Goal: Task Accomplishment & Management: Manage account settings

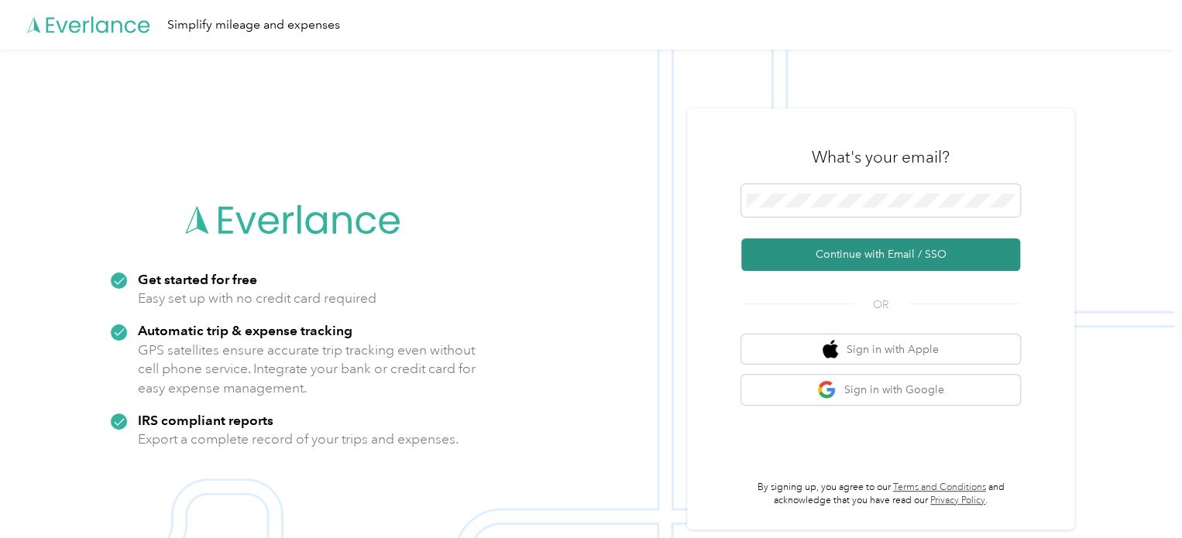
click at [877, 251] on button "Continue with Email / SSO" at bounding box center [880, 255] width 279 height 33
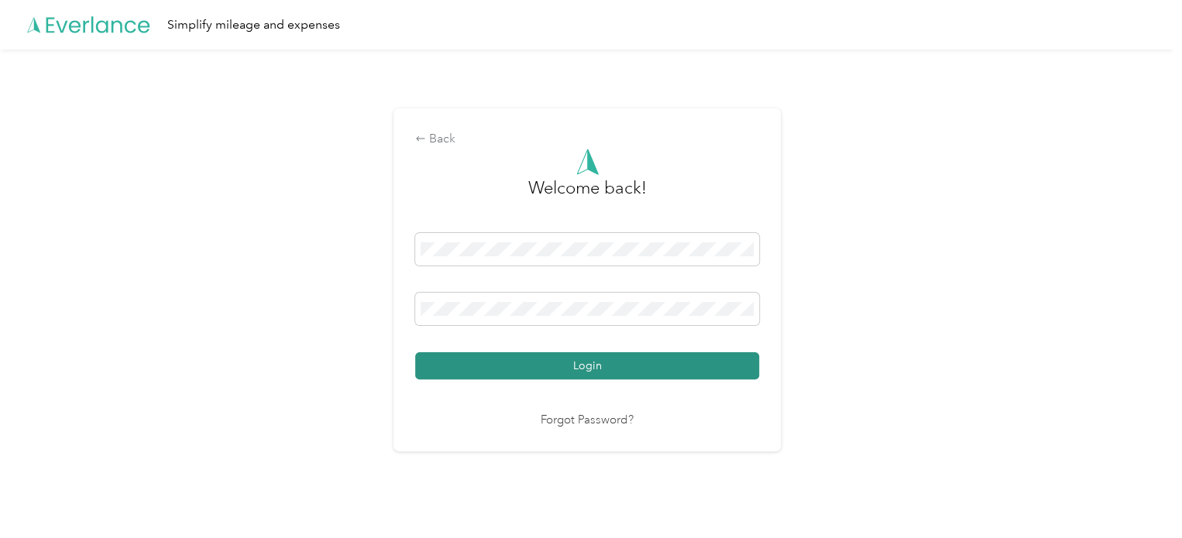
click at [597, 371] on button "Login" at bounding box center [587, 366] width 344 height 27
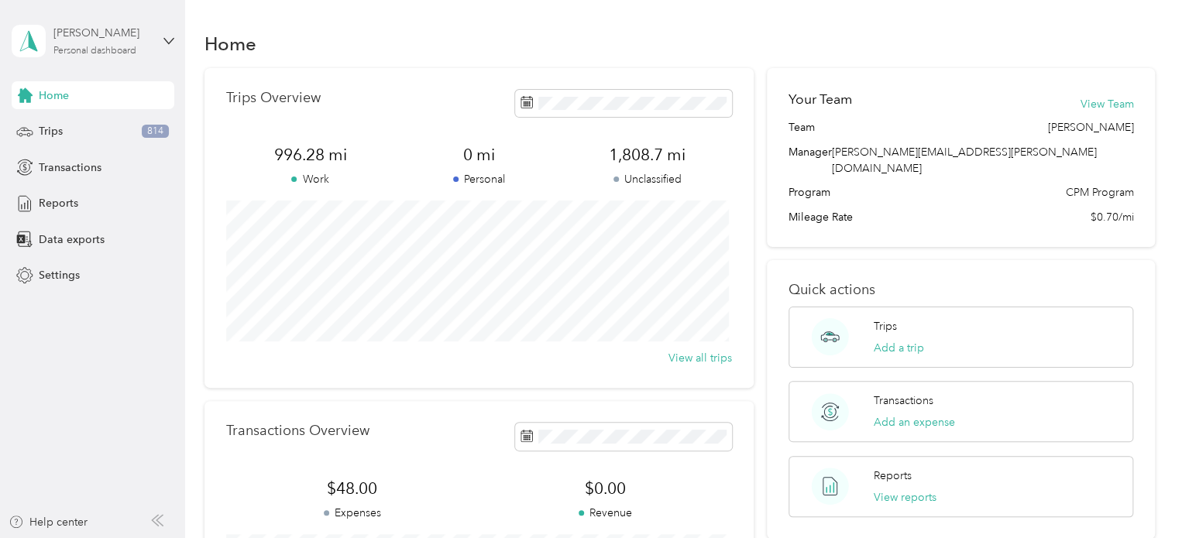
click at [114, 55] on div "Personal dashboard" at bounding box center [94, 50] width 83 height 9
drag, startPoint x: 82, startPoint y: 396, endPoint x: 122, endPoint y: 312, distance: 92.5
click at [81, 396] on aside "[PERSON_NAME] Personal dashboard Home Trips 814 Transactions Reports Data expor…" at bounding box center [92, 269] width 185 height 538
click at [59, 132] on span "Trips" at bounding box center [51, 131] width 24 height 16
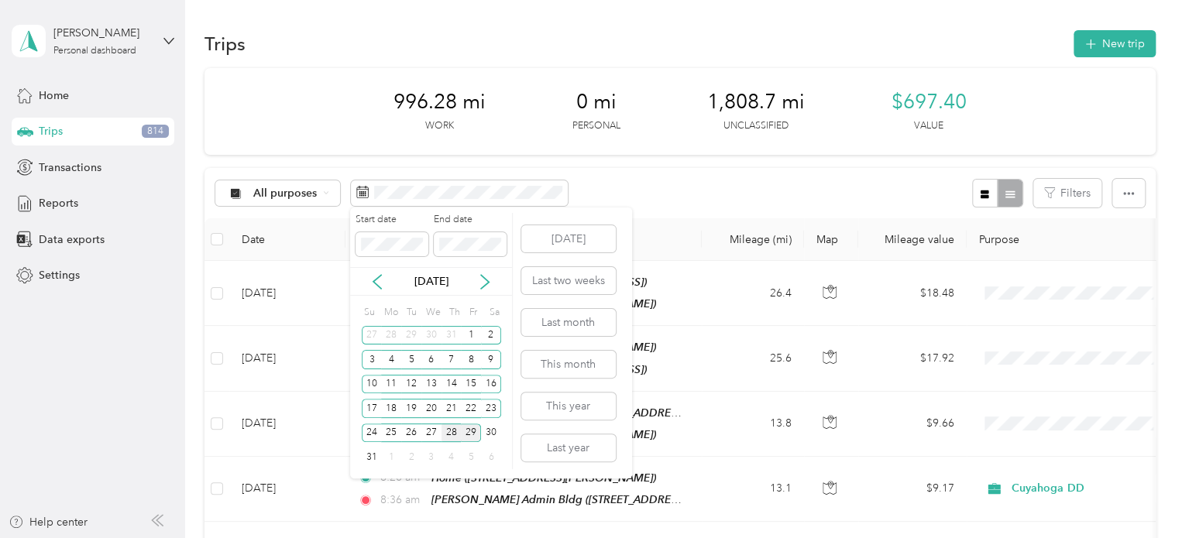
click at [456, 433] on div "28" at bounding box center [452, 433] width 20 height 19
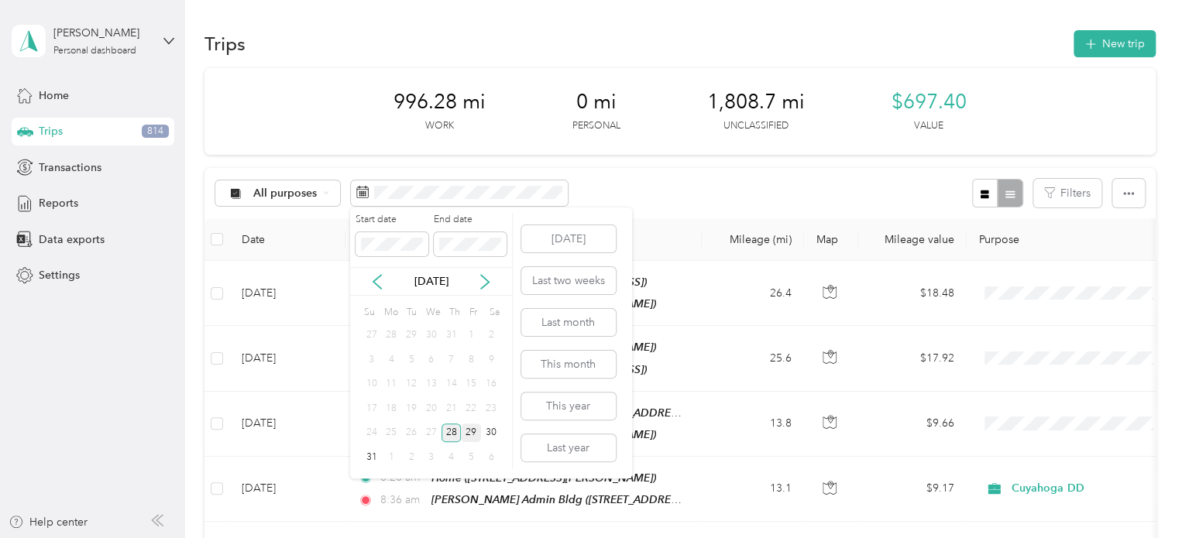
click at [456, 433] on div "28" at bounding box center [452, 433] width 20 height 19
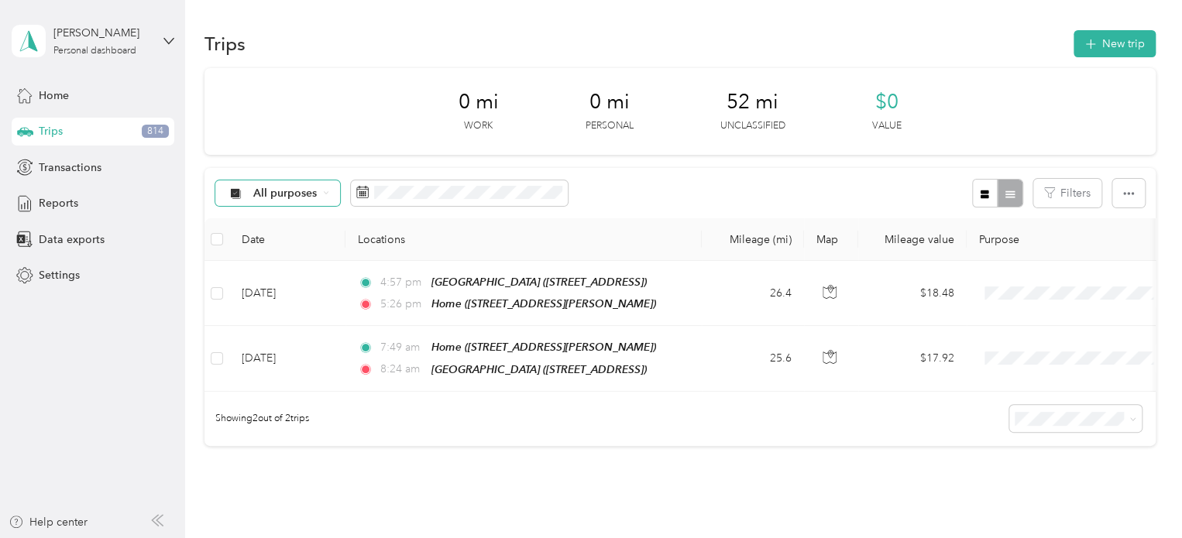
click at [332, 194] on div "All purposes" at bounding box center [278, 194] width 126 height 26
click at [299, 267] on span "Cuyahoga DD" at bounding box center [290, 275] width 75 height 16
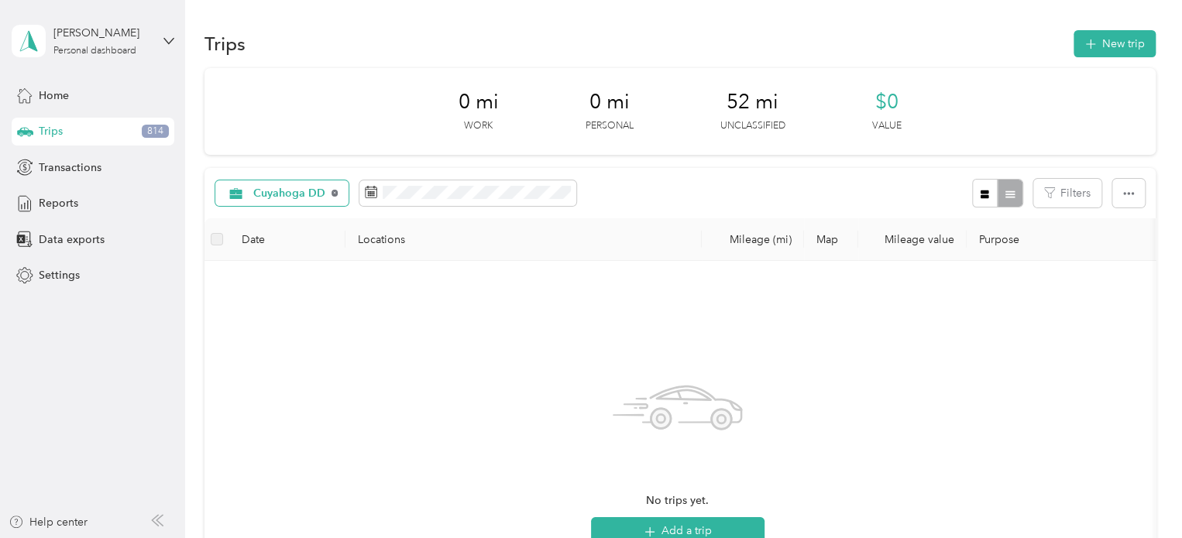
click at [332, 193] on icon at bounding box center [335, 193] width 6 height 6
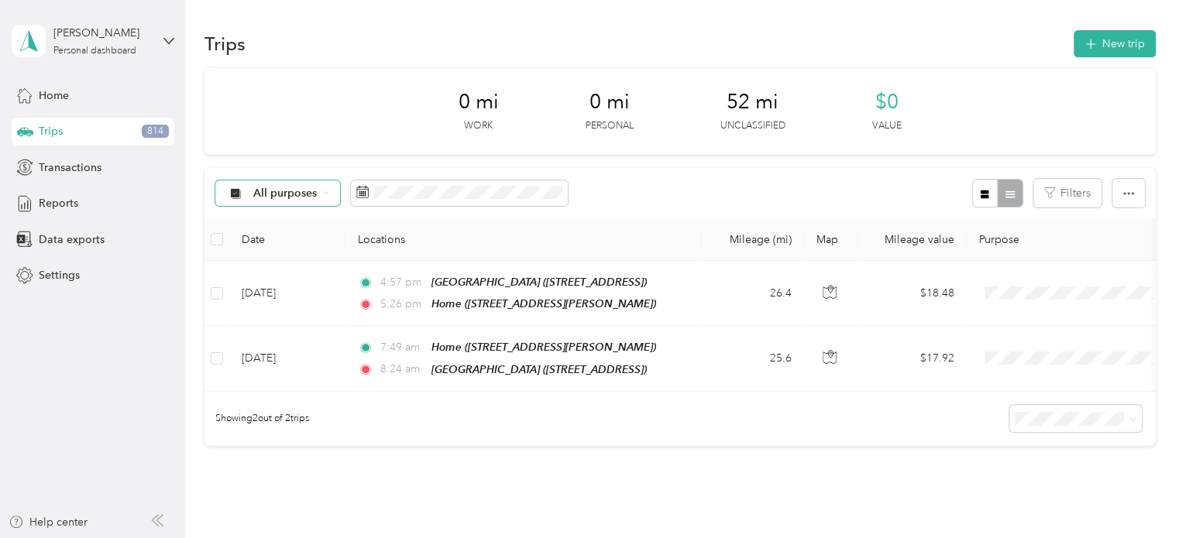
scroll to position [0, 136]
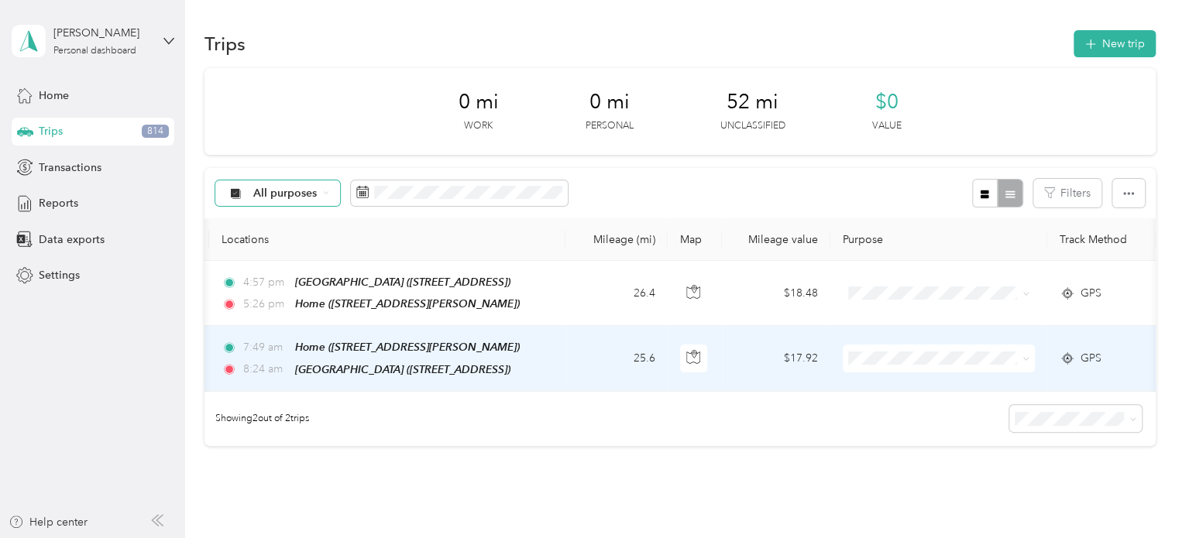
click at [948, 347] on span at bounding box center [939, 359] width 192 height 28
click at [927, 390] on li "Cuyahoga DD" at bounding box center [939, 384] width 192 height 27
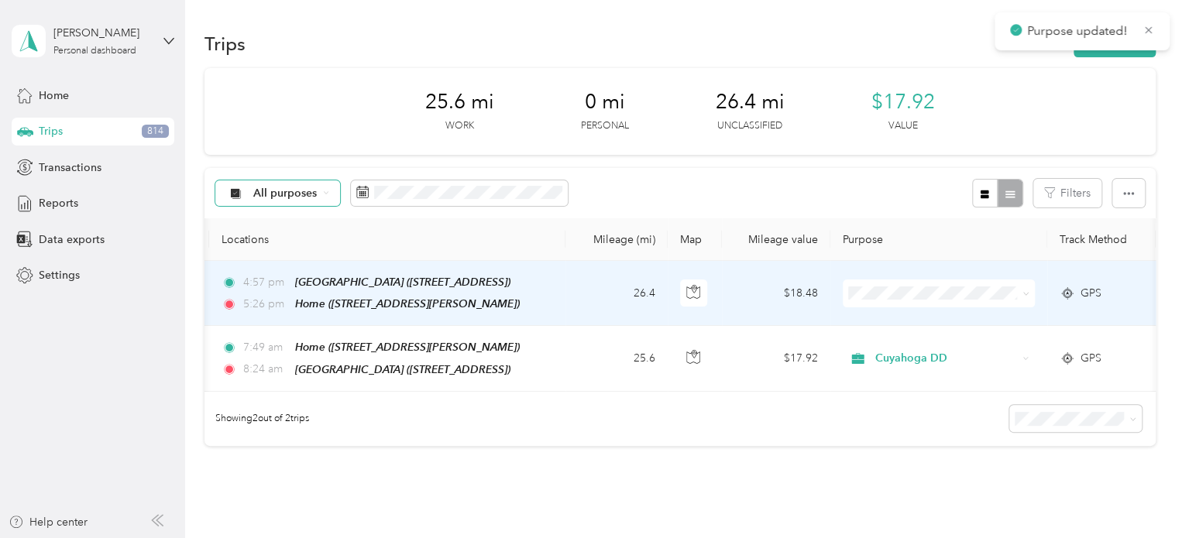
click at [915, 318] on span "Cuyahoga DD" at bounding box center [952, 317] width 143 height 16
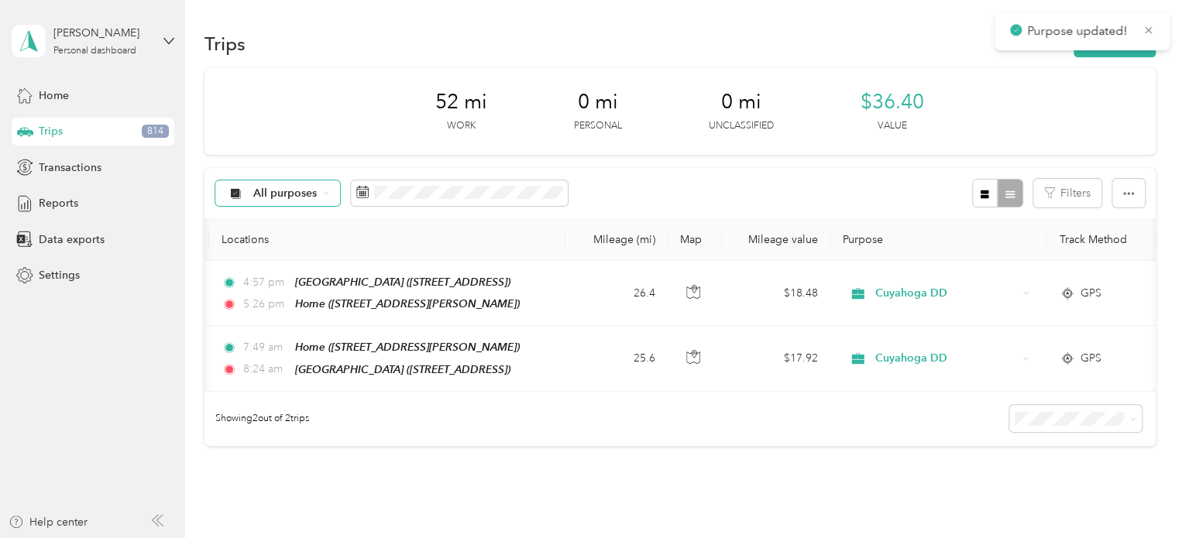
scroll to position [0, 0]
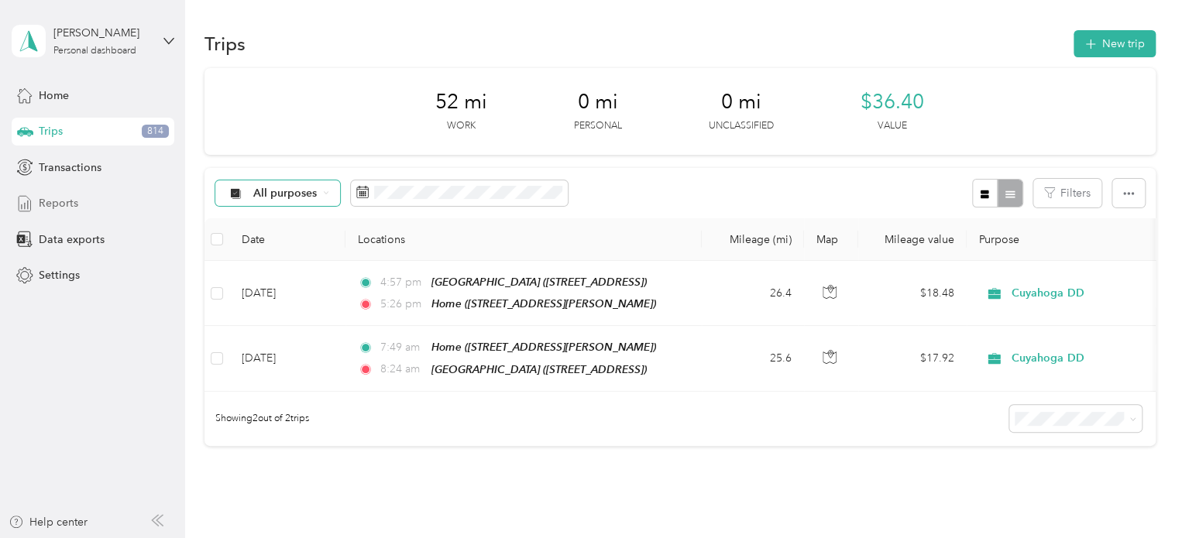
click at [70, 198] on span "Reports" at bounding box center [59, 203] width 40 height 16
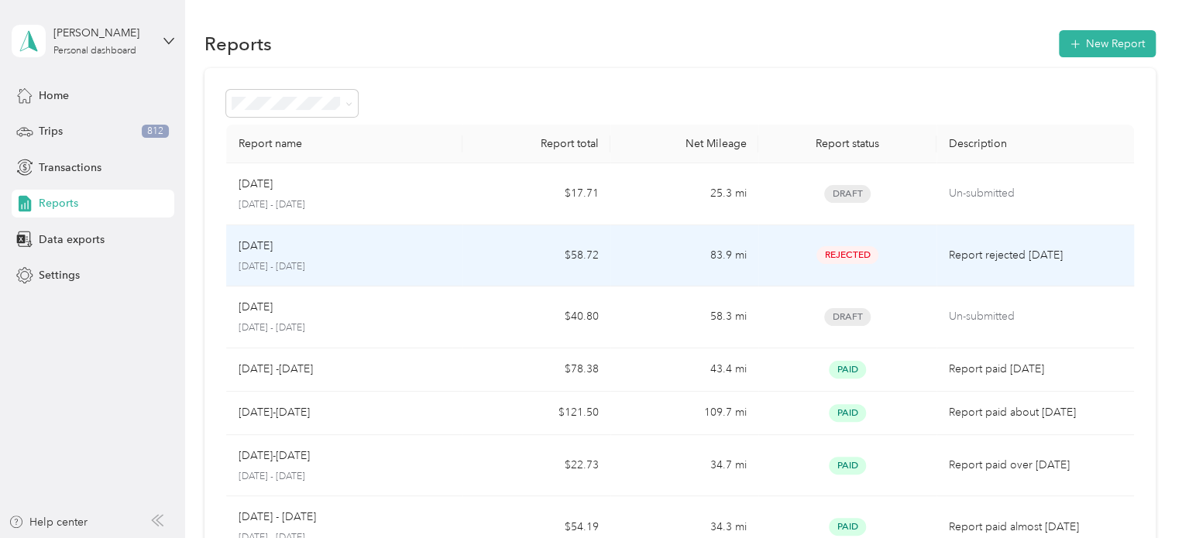
click at [392, 272] on p "[DATE] - [DATE]" at bounding box center [345, 267] width 212 height 14
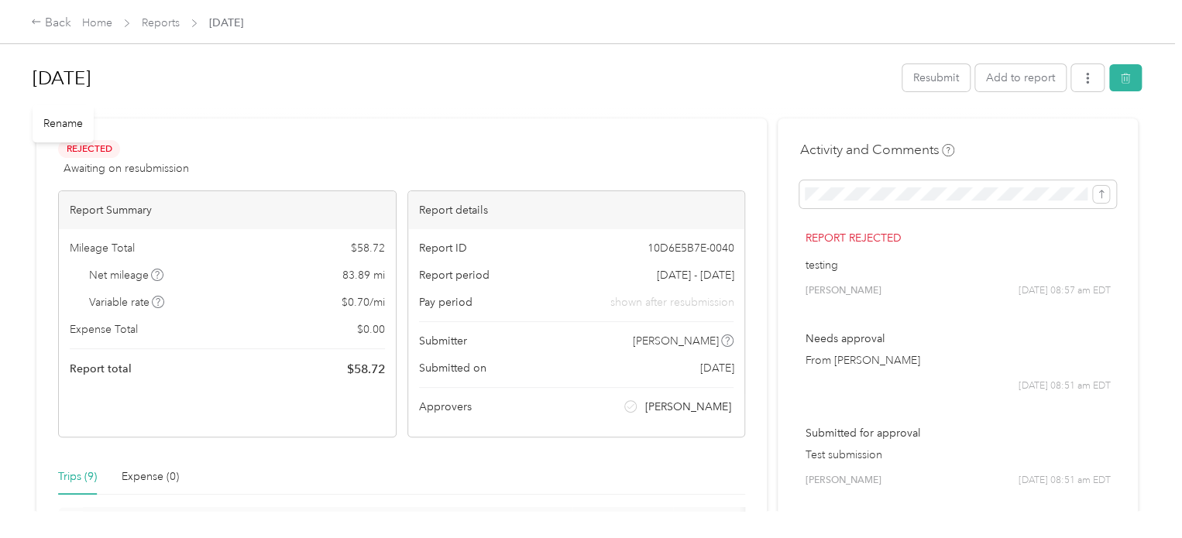
click at [439, 92] on h1 "[DATE]" at bounding box center [462, 78] width 859 height 37
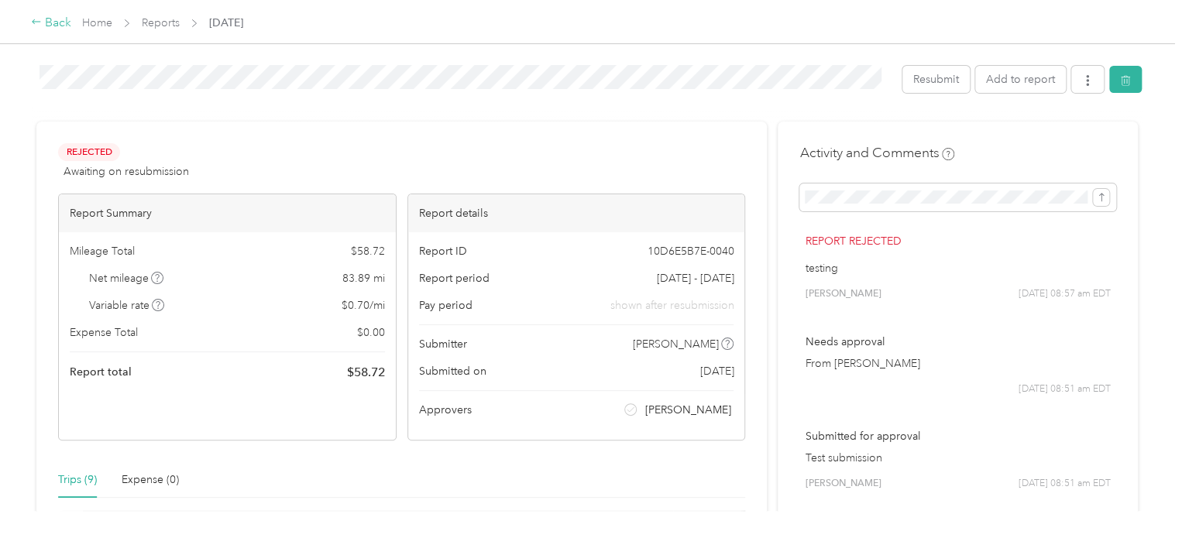
click at [41, 15] on div "Back" at bounding box center [51, 23] width 40 height 19
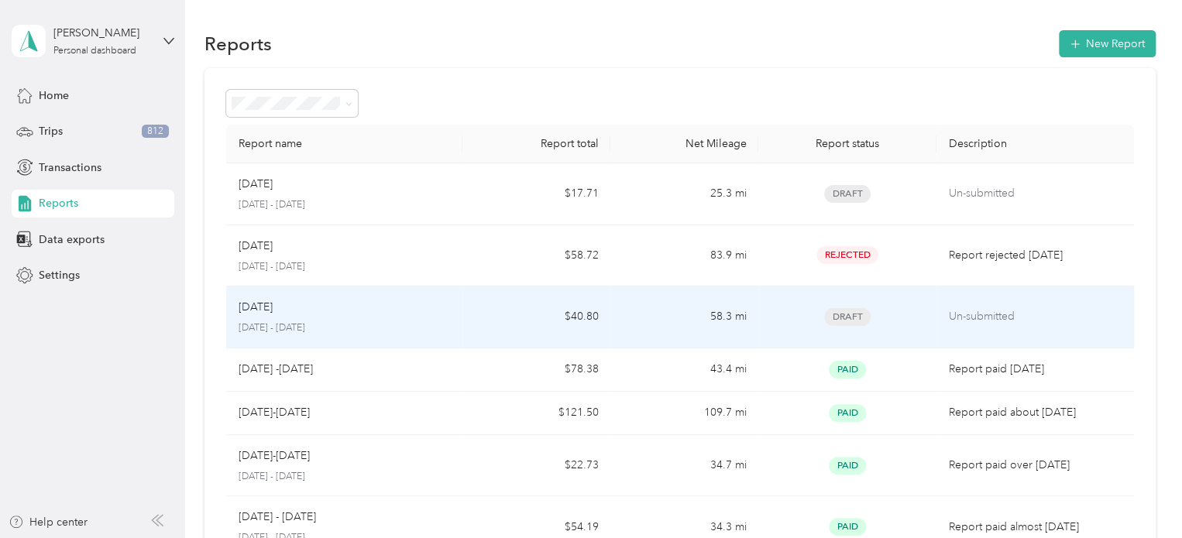
click at [301, 315] on div "[DATE]" at bounding box center [345, 307] width 212 height 17
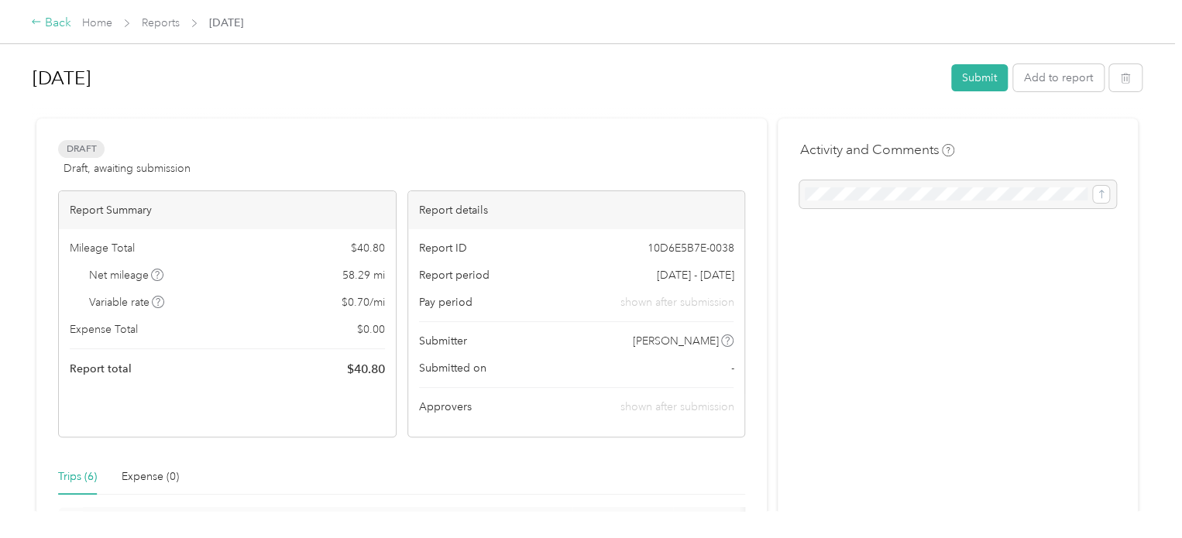
click at [53, 24] on div "Back" at bounding box center [51, 23] width 40 height 19
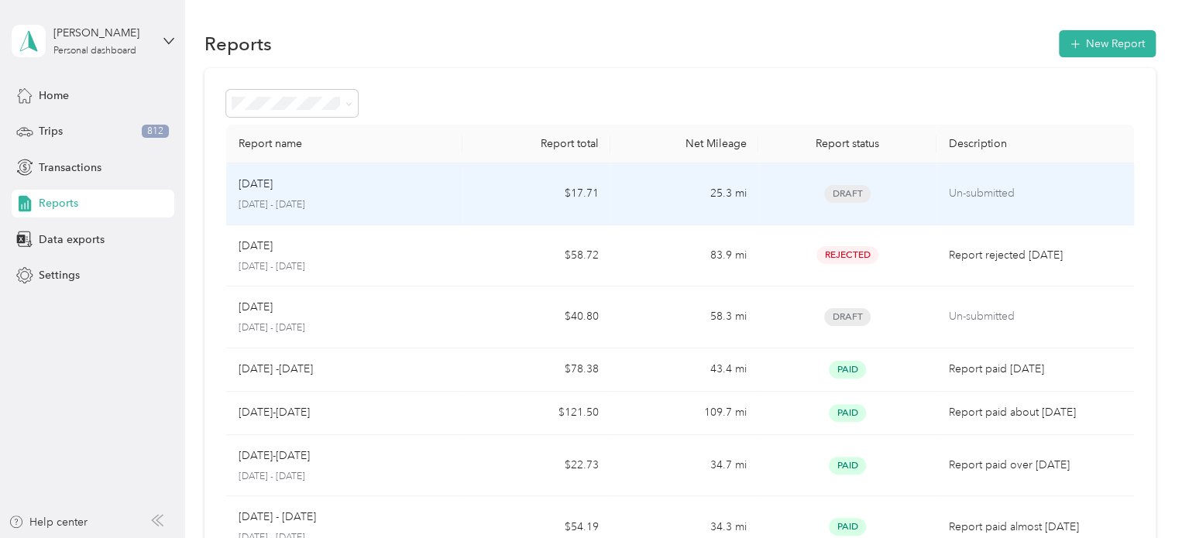
click at [298, 191] on div "[DATE]" at bounding box center [345, 184] width 212 height 17
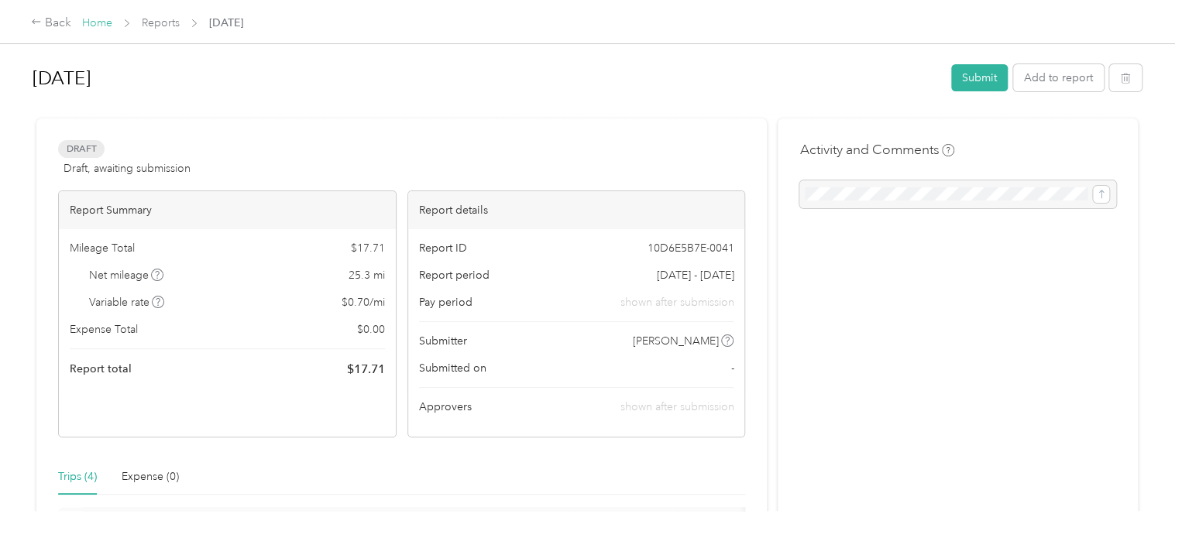
click at [93, 21] on link "Home" at bounding box center [97, 22] width 30 height 13
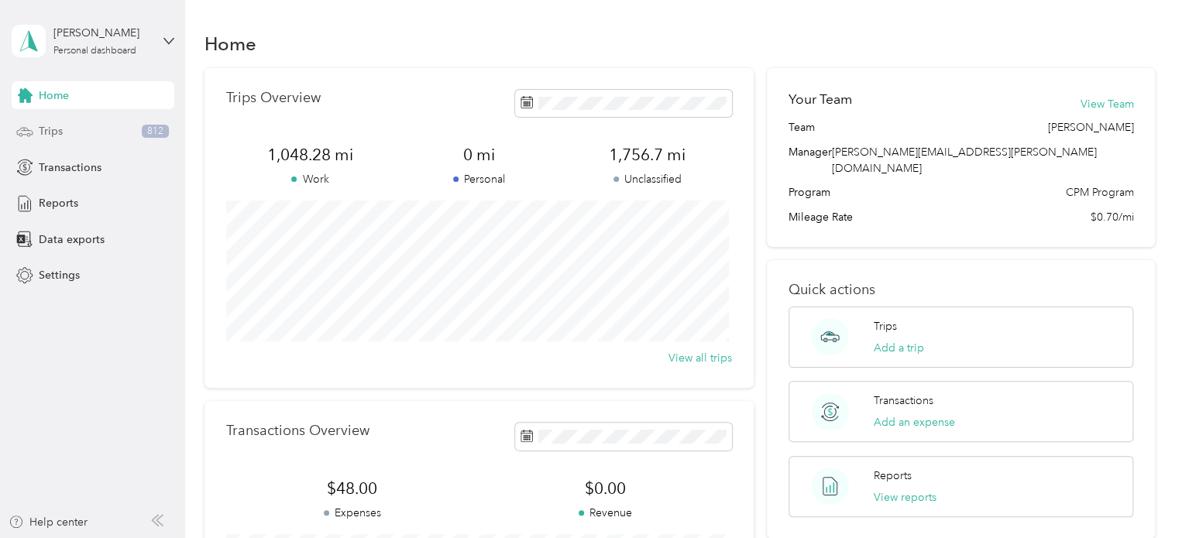
click at [62, 129] on span "Trips" at bounding box center [51, 131] width 24 height 16
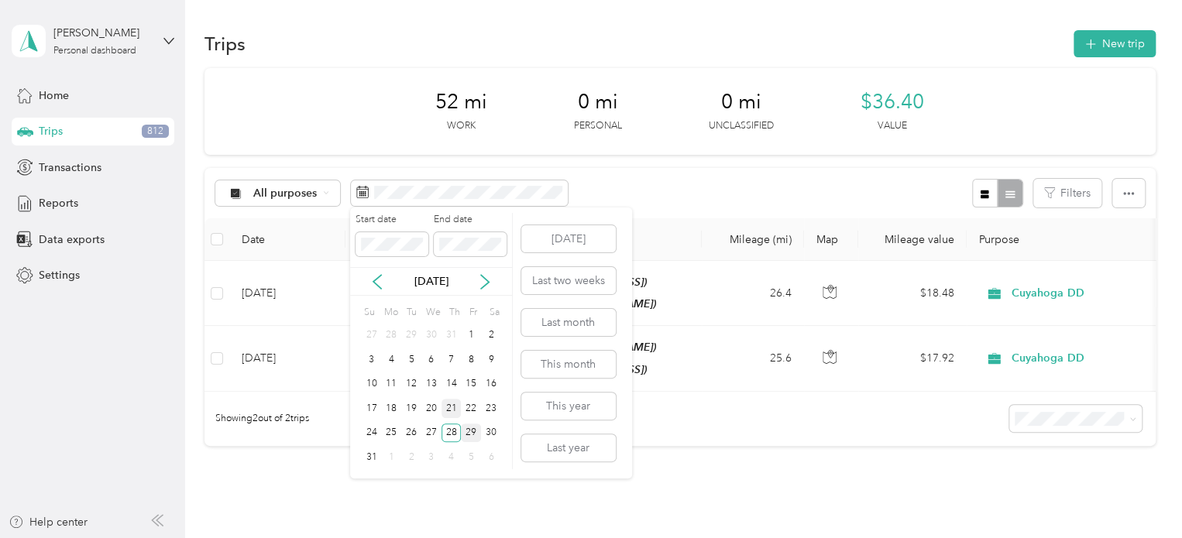
click at [451, 406] on div "21" at bounding box center [452, 408] width 20 height 19
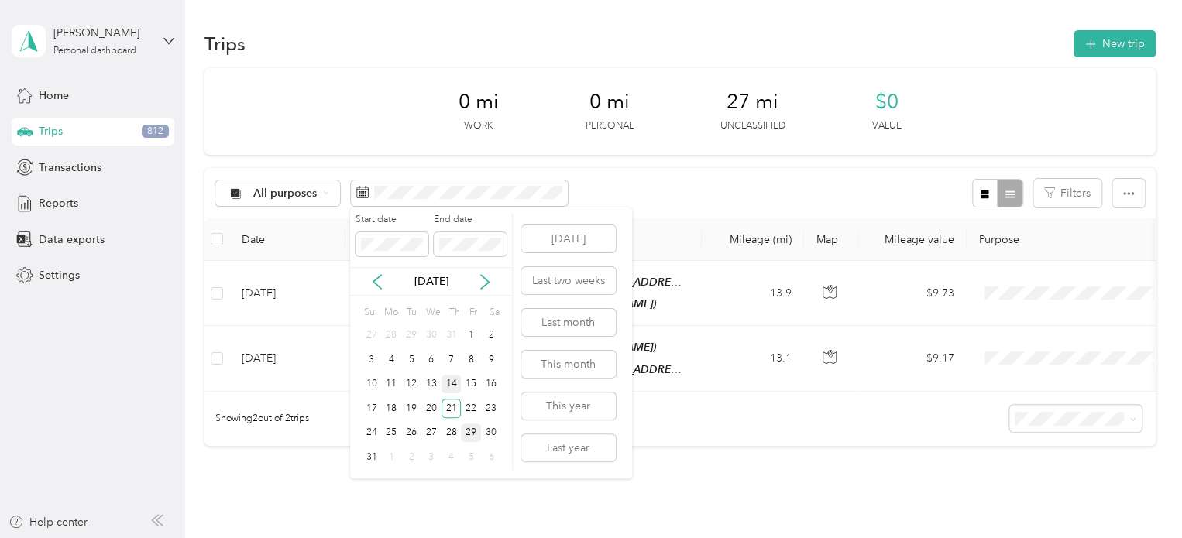
click at [456, 379] on div "14" at bounding box center [452, 384] width 20 height 19
click at [452, 379] on div "14" at bounding box center [452, 384] width 20 height 19
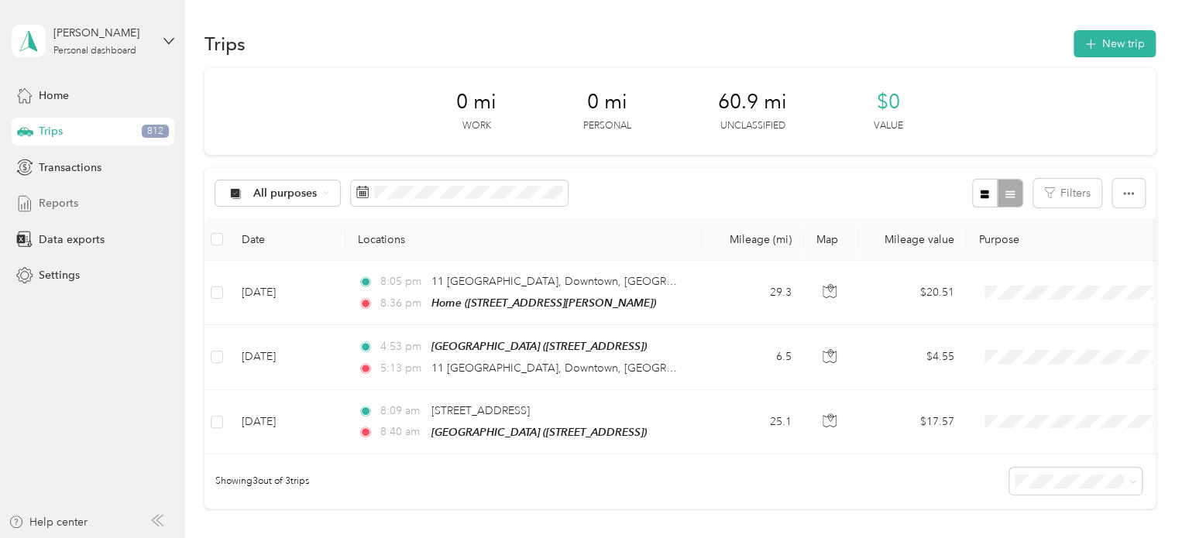
click at [53, 205] on span "Reports" at bounding box center [59, 203] width 40 height 16
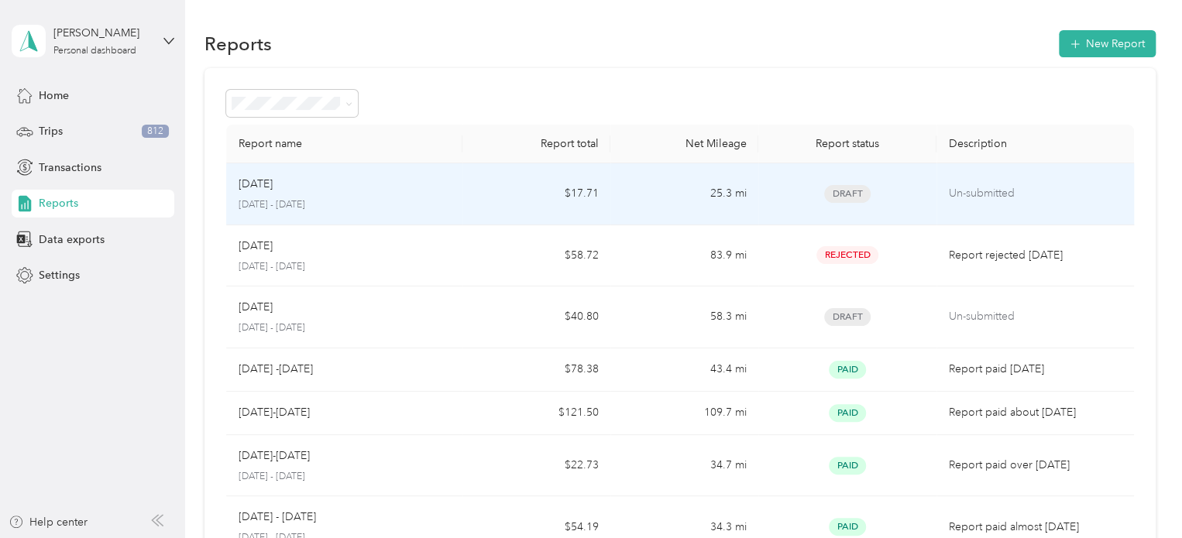
click at [454, 198] on td "Aug [DATE] - [DATE]" at bounding box center [344, 194] width 237 height 62
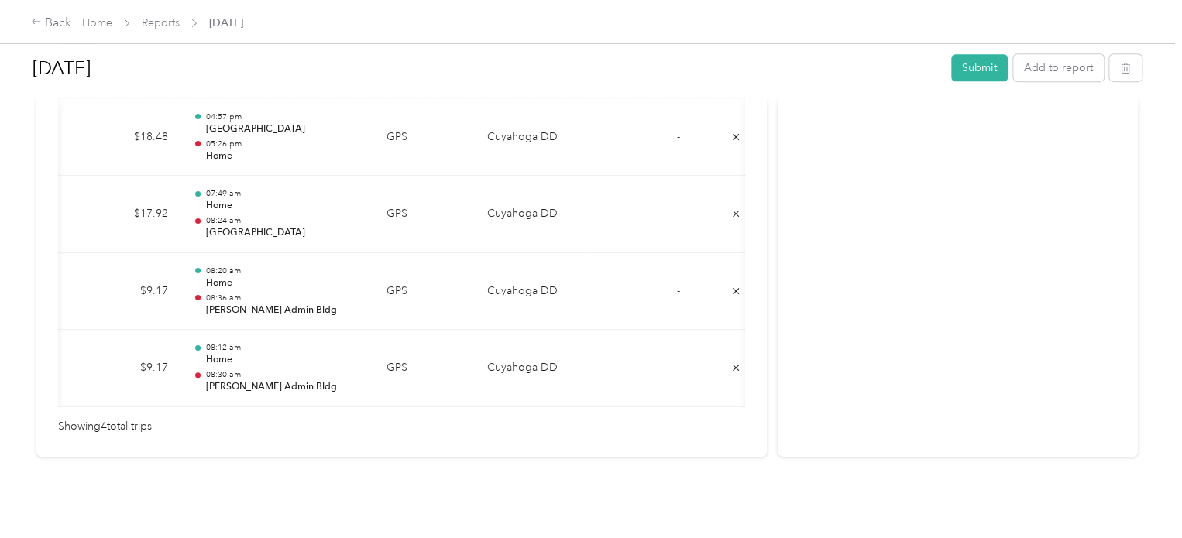
scroll to position [0, 220]
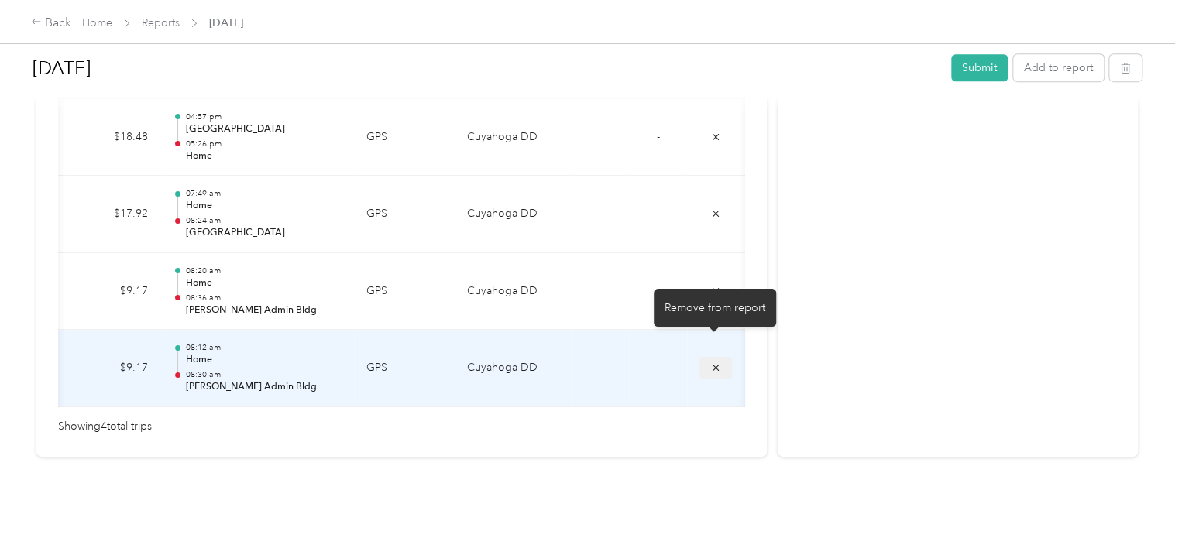
click at [714, 363] on icon "submit" at bounding box center [715, 368] width 11 height 11
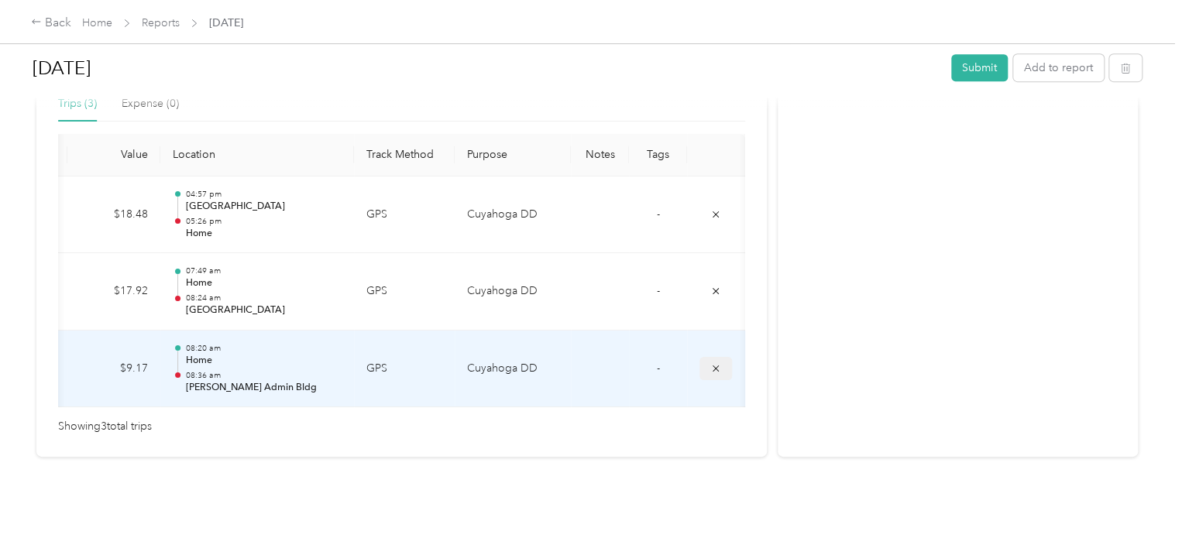
click at [714, 363] on icon "submit" at bounding box center [715, 368] width 11 height 11
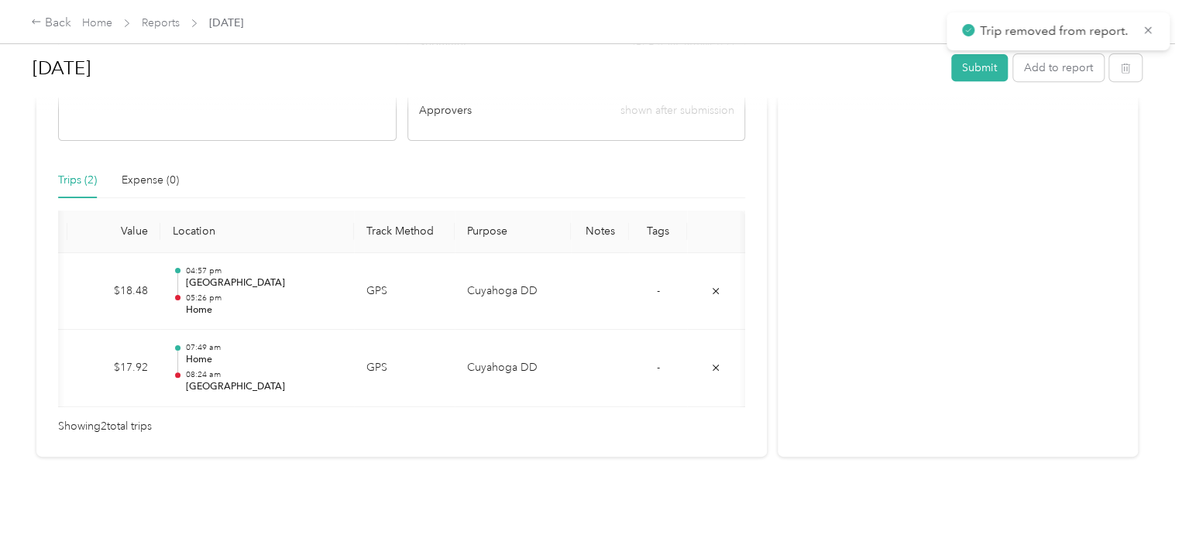
scroll to position [0, 0]
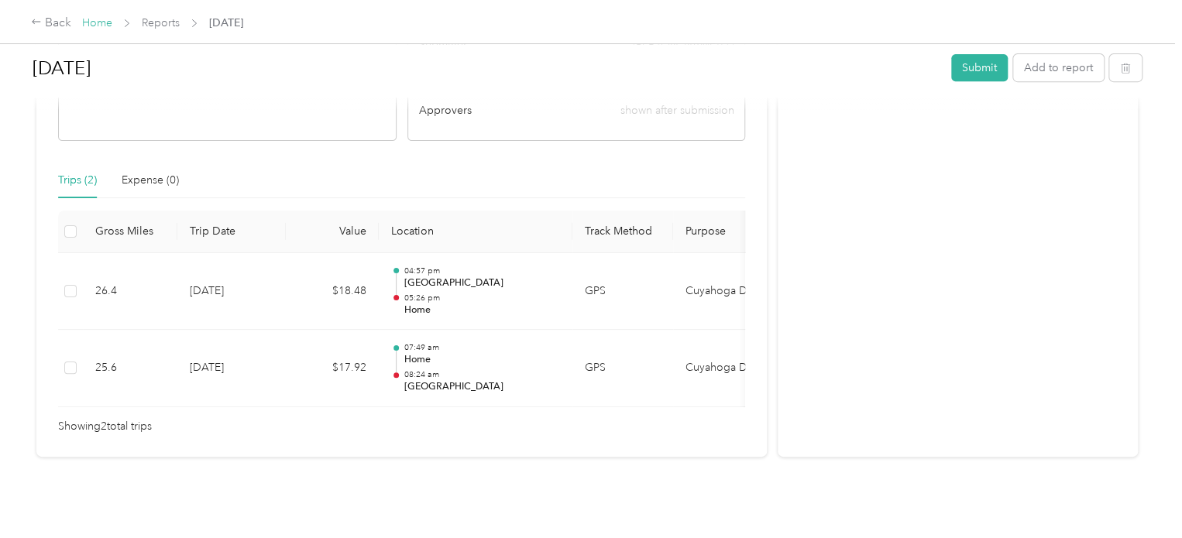
click at [101, 26] on link "Home" at bounding box center [97, 22] width 30 height 13
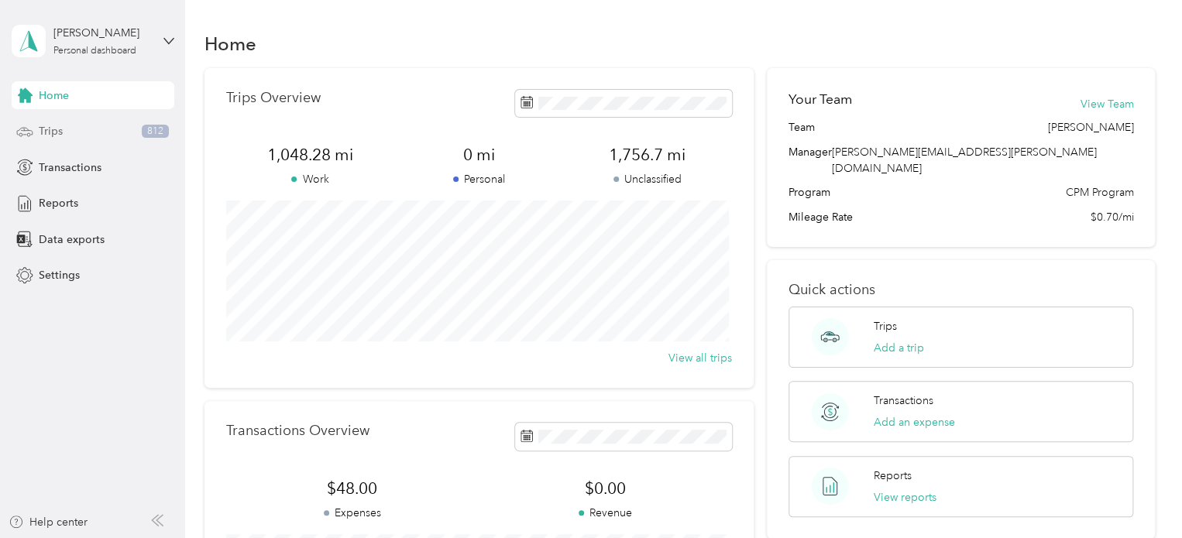
click at [65, 126] on div "Trips 812" at bounding box center [93, 132] width 163 height 28
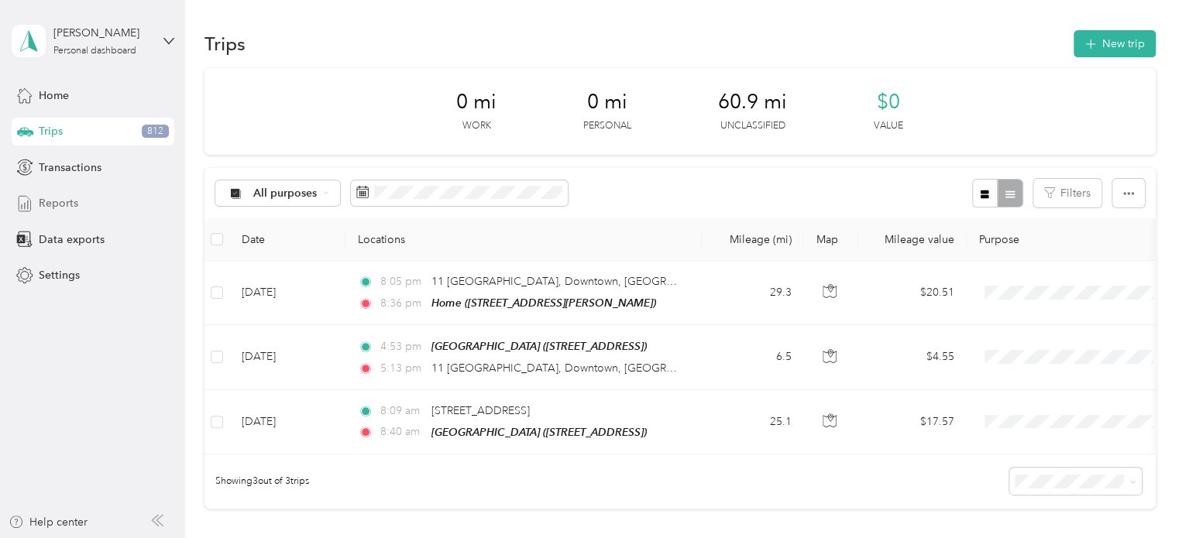
click at [60, 206] on span "Reports" at bounding box center [59, 203] width 40 height 16
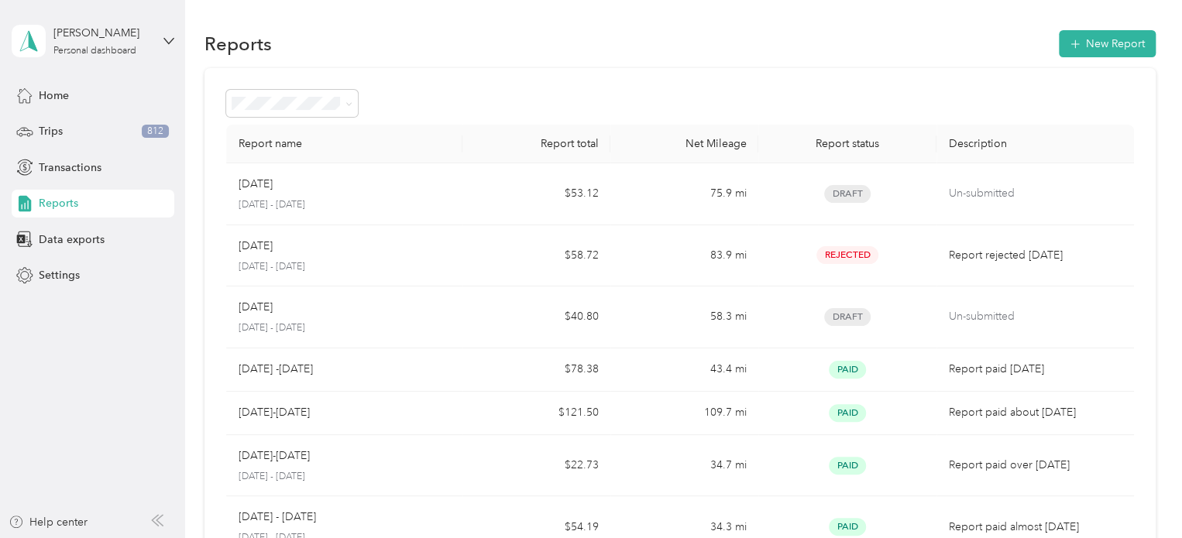
click at [464, 64] on section "Reports New Report Report name Report total Net Mileage Report status Descripti…" at bounding box center [680, 408] width 951 height 763
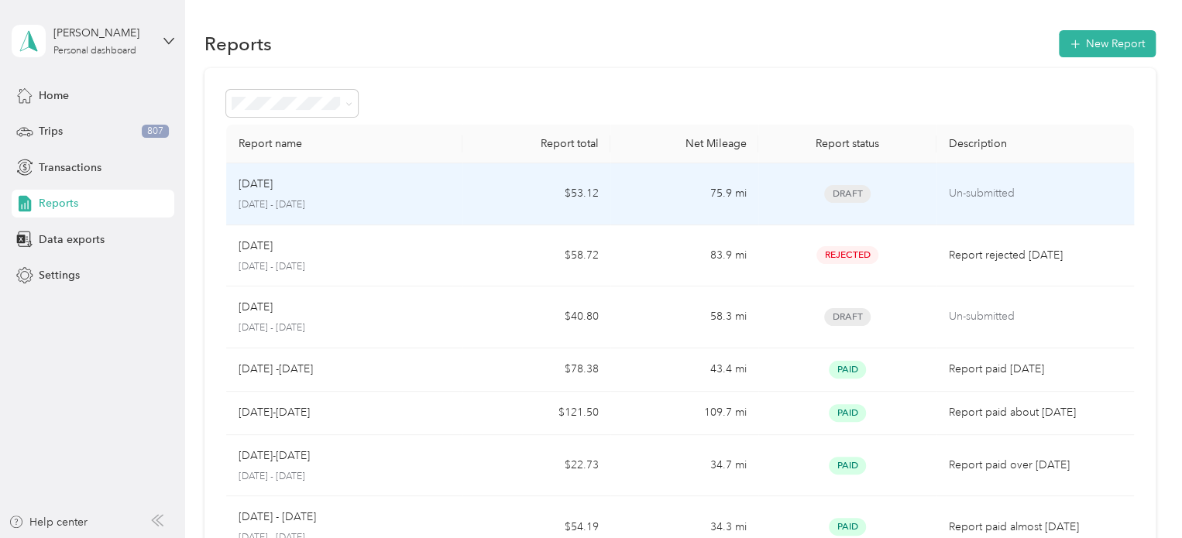
click at [418, 188] on div "[DATE]" at bounding box center [345, 184] width 212 height 17
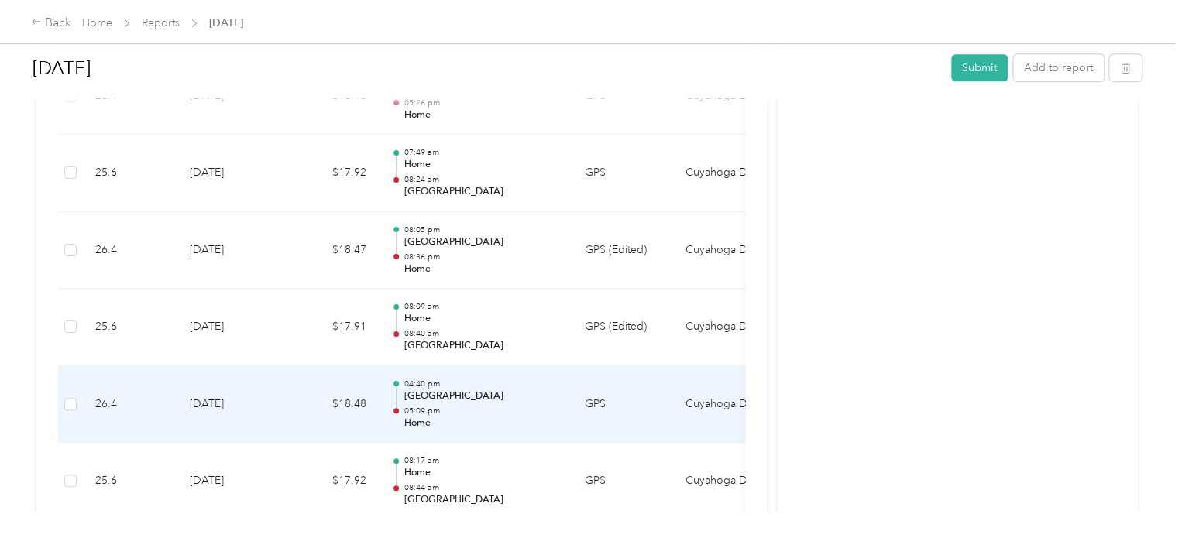
scroll to position [465, 0]
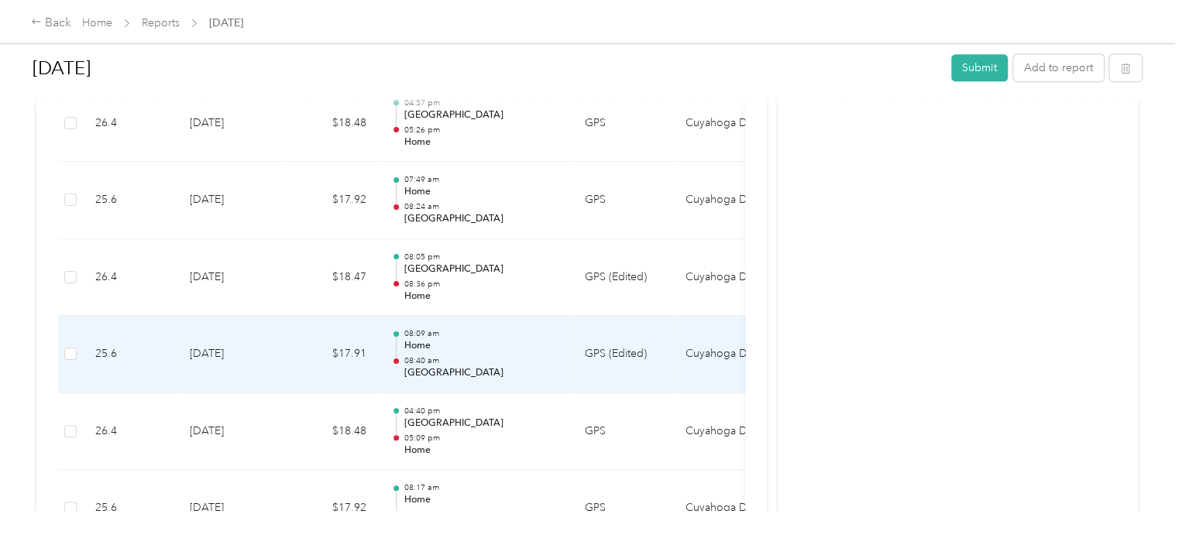
click at [276, 346] on td "[DATE]" at bounding box center [231, 354] width 108 height 77
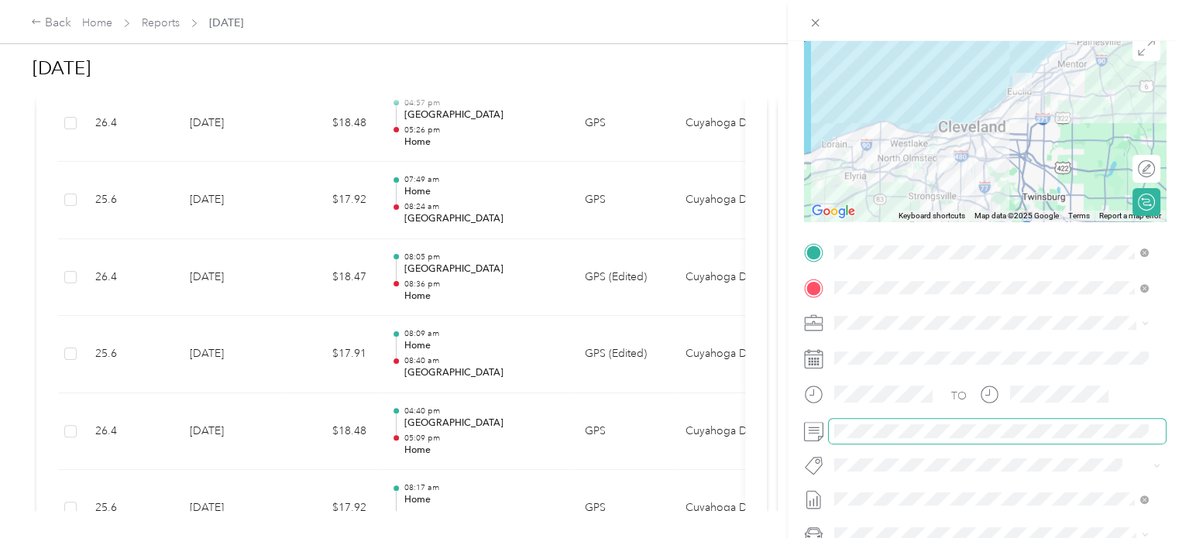
scroll to position [0, 0]
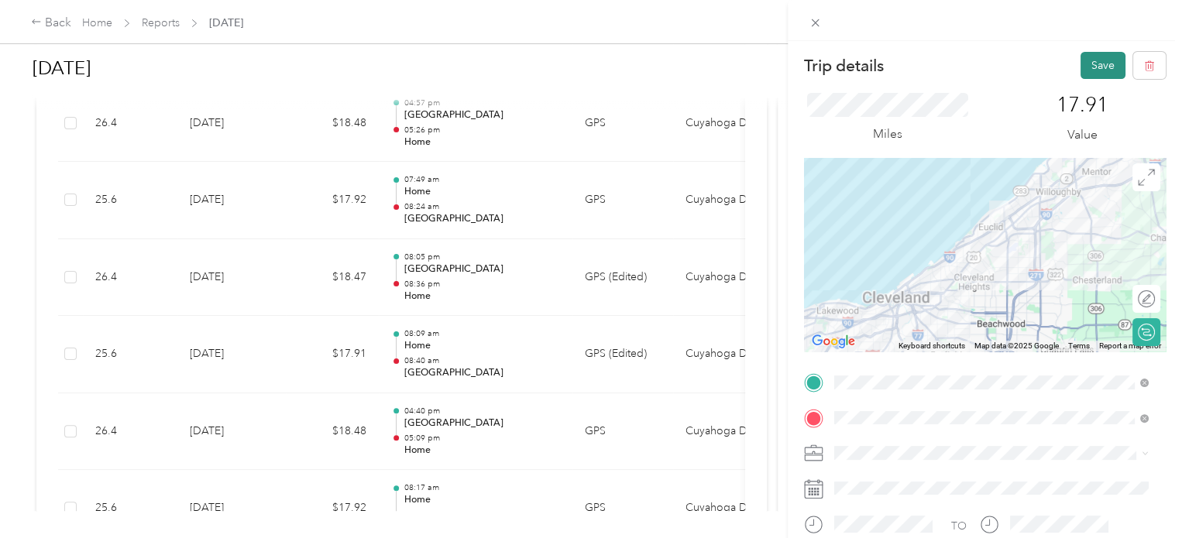
click at [1081, 67] on button "Save" at bounding box center [1103, 65] width 45 height 27
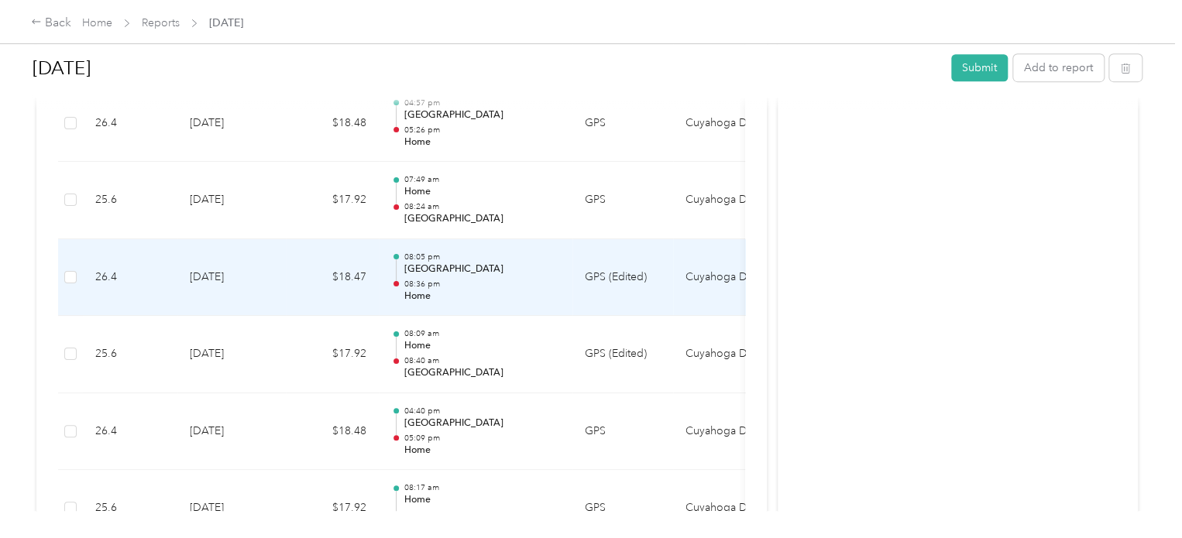
click at [514, 286] on p "08:36 pm" at bounding box center [482, 284] width 157 height 11
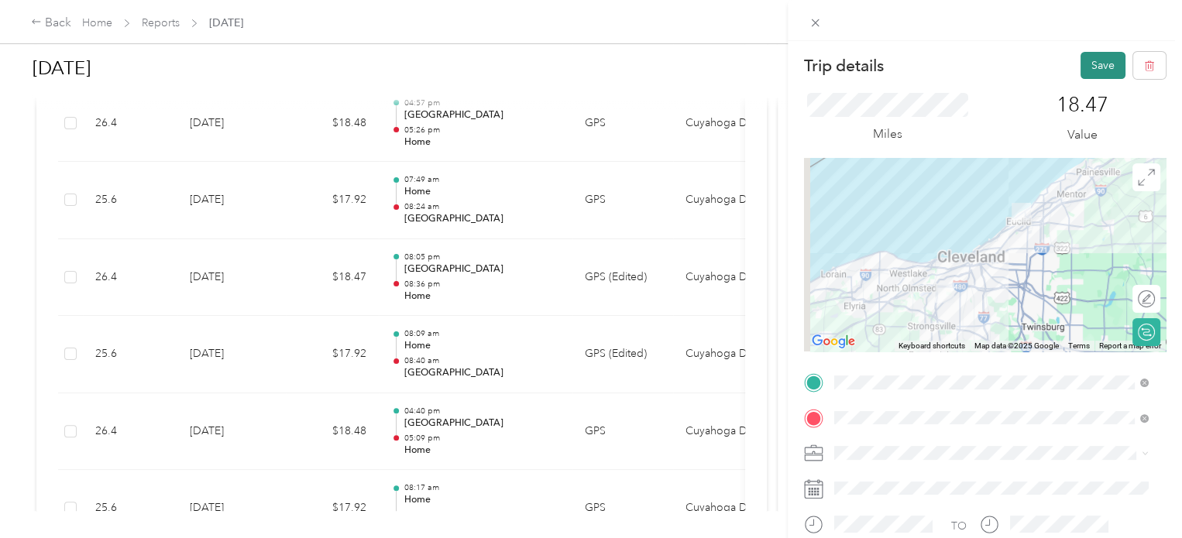
click at [1100, 62] on button "Save" at bounding box center [1103, 65] width 45 height 27
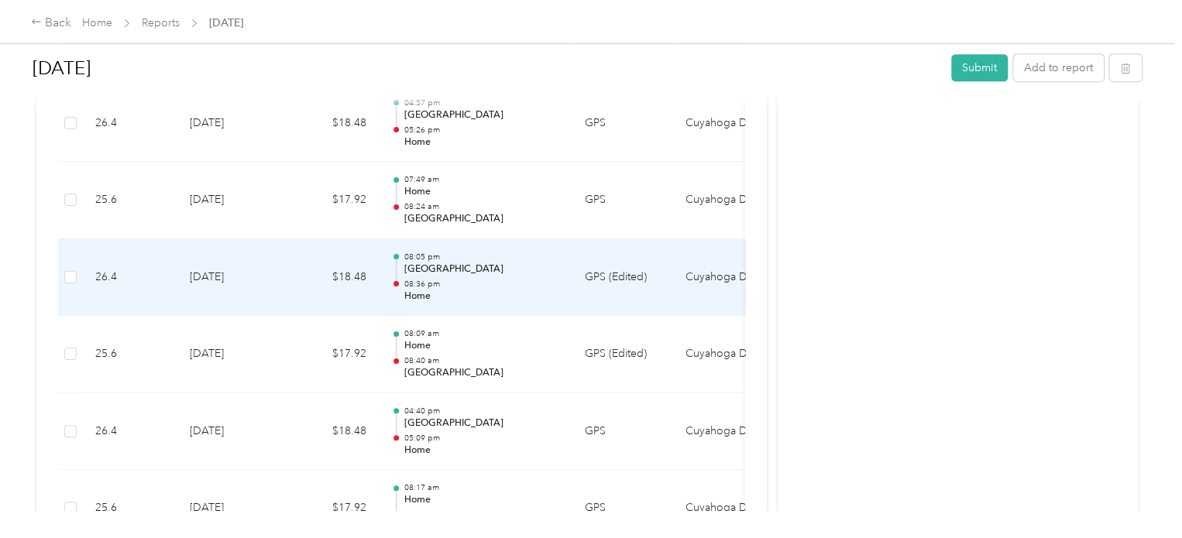
scroll to position [77, 0]
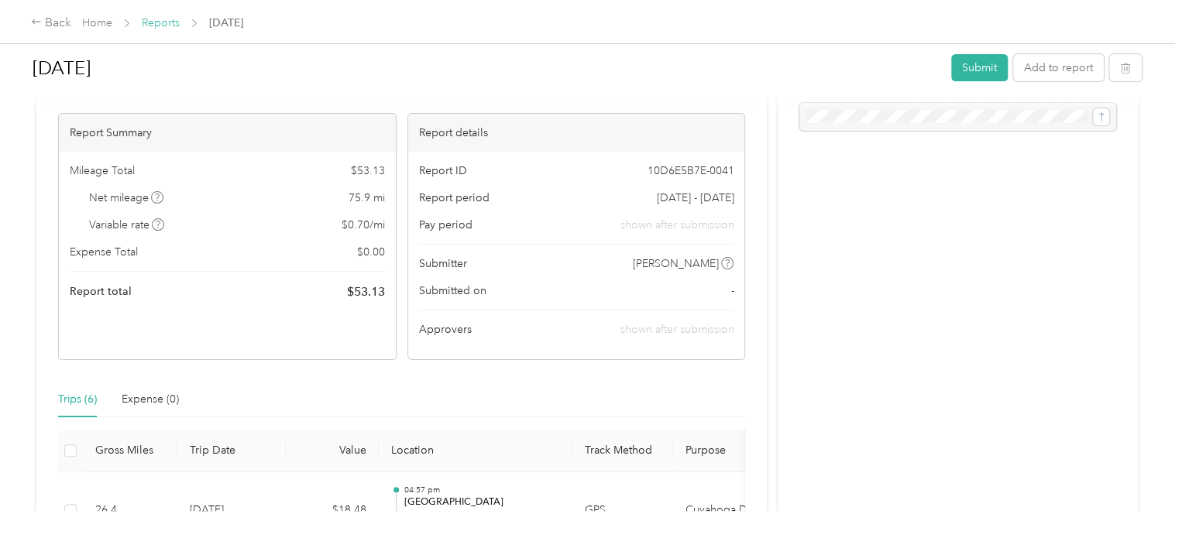
click at [169, 17] on link "Reports" at bounding box center [161, 22] width 38 height 13
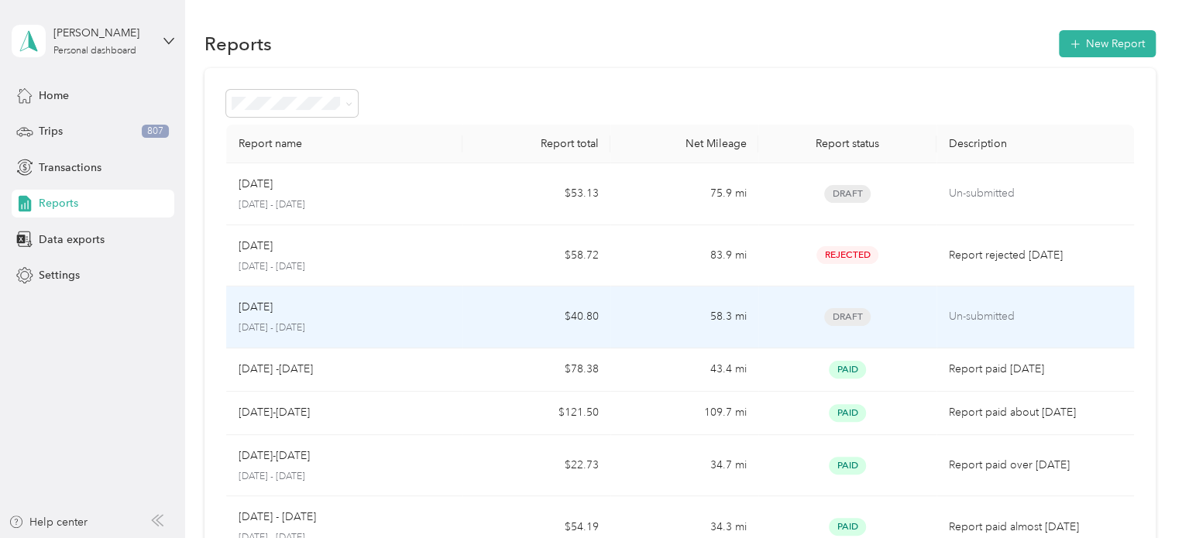
click at [371, 323] on p "[DATE] - [DATE]" at bounding box center [345, 329] width 212 height 14
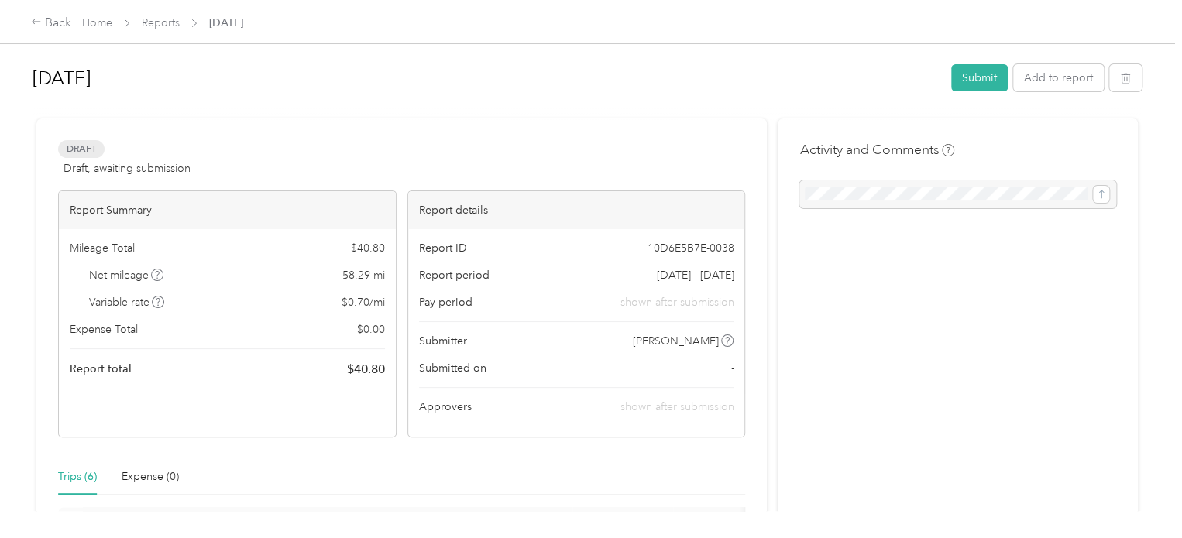
click at [429, 114] on div at bounding box center [587, 112] width 1109 height 16
click at [108, 14] on div "Back Home Reports [DATE]" at bounding box center [137, 23] width 212 height 19
click at [106, 18] on link "Home" at bounding box center [97, 22] width 30 height 13
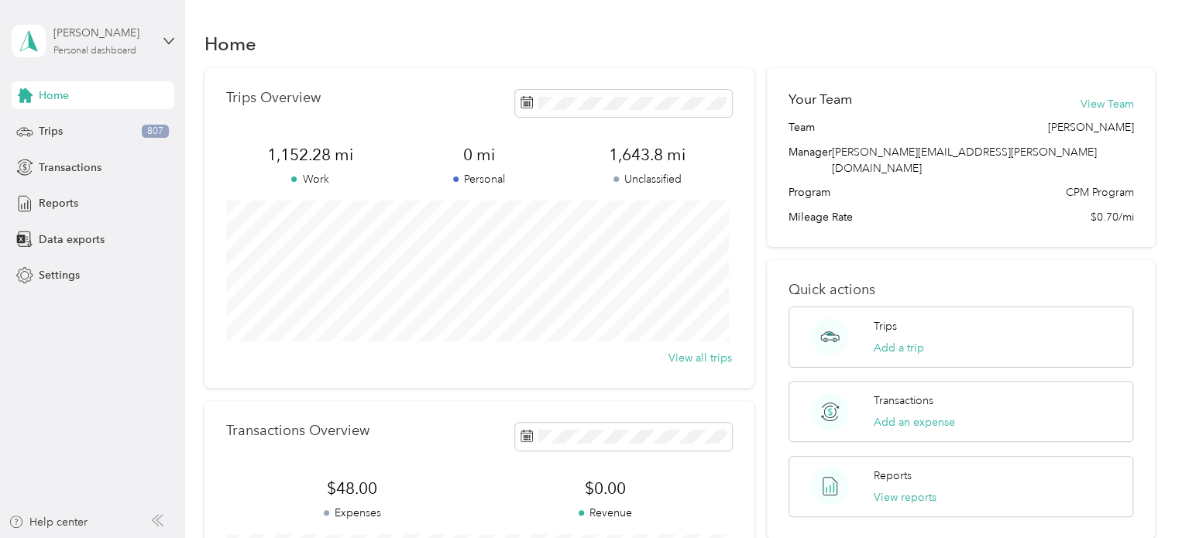
click at [115, 36] on div "[PERSON_NAME]" at bounding box center [101, 33] width 97 height 16
click at [94, 124] on div "Log out" at bounding box center [262, 127] width 480 height 27
